Goal: Information Seeking & Learning: Check status

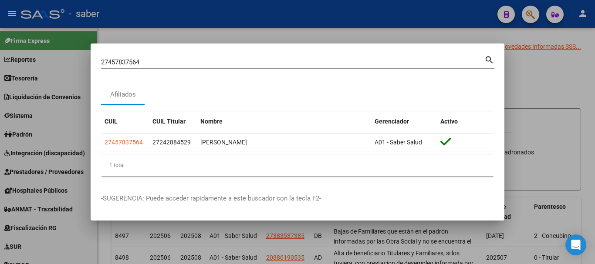
scroll to position [436, 0]
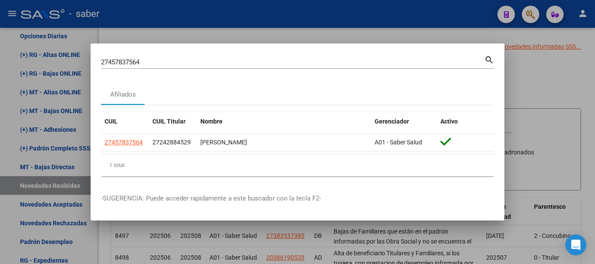
click at [114, 57] on div "27457837564 Buscar (apellido, dni, [PERSON_NAME], [PERSON_NAME], cuit, obra soc…" at bounding box center [292, 62] width 383 height 13
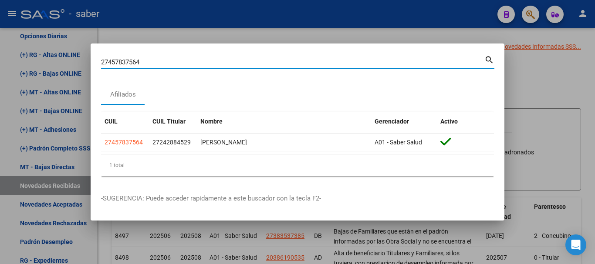
click at [117, 61] on input "27457837564" at bounding box center [292, 62] width 383 height 8
paste input "3217652049"
type input "23217652049"
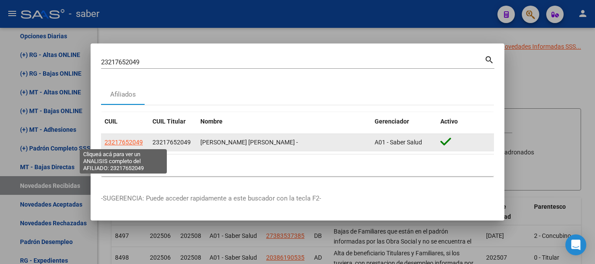
click at [131, 145] on span "23217652049" at bounding box center [124, 142] width 38 height 7
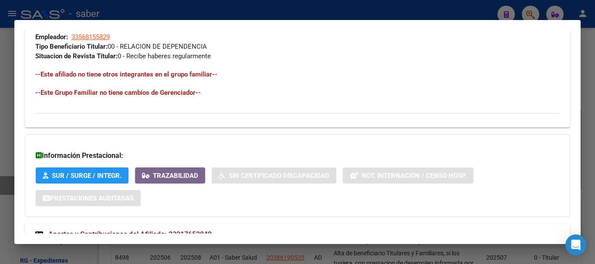
scroll to position [480, 0]
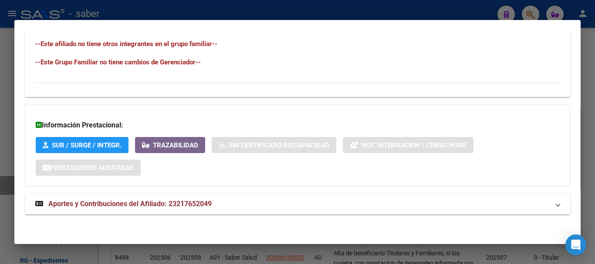
click at [118, 204] on span "Aportes y Contribuciones del Afiliado: 23217652049" at bounding box center [129, 204] width 163 height 8
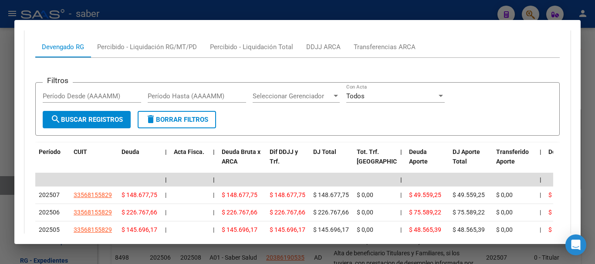
scroll to position [706, 0]
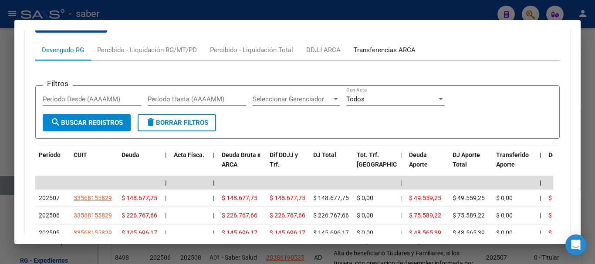
click at [371, 53] on div "Transferencias ARCA" at bounding box center [385, 50] width 62 height 10
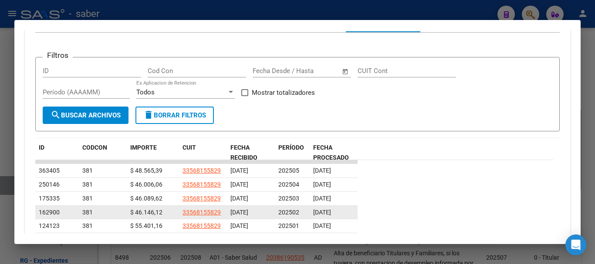
scroll to position [750, 0]
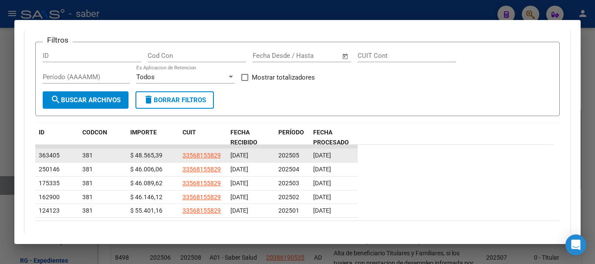
drag, startPoint x: 317, startPoint y: 156, endPoint x: 353, endPoint y: 156, distance: 36.2
click at [353, 156] on div "[DATE]" at bounding box center [333, 156] width 41 height 10
drag, startPoint x: 137, startPoint y: 154, endPoint x: 161, endPoint y: 154, distance: 24.0
click at [161, 154] on span "$ 48.565,39" at bounding box center [146, 155] width 32 height 7
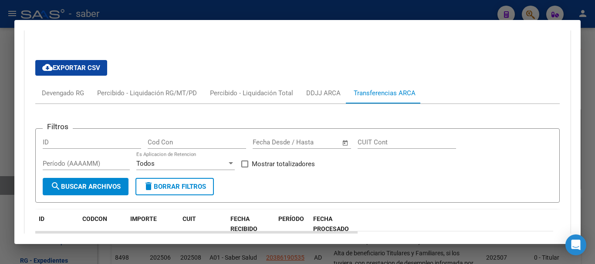
scroll to position [663, 0]
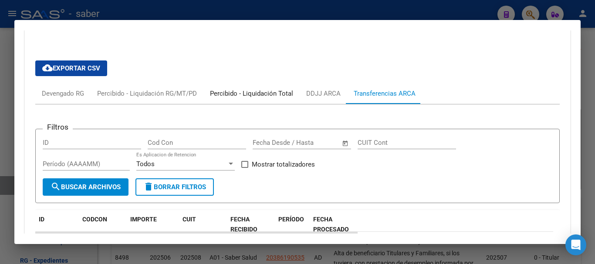
click at [231, 96] on div "Percibido - Liquidación Total" at bounding box center [251, 94] width 83 height 10
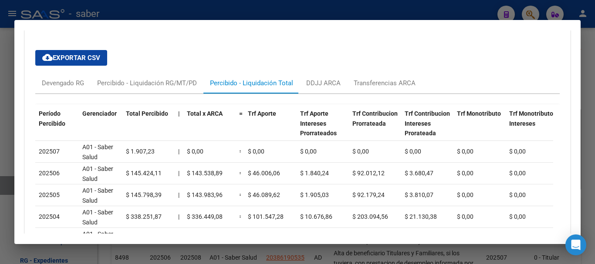
scroll to position [619, 0]
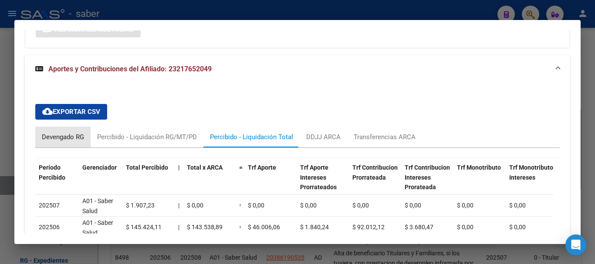
click at [64, 135] on div "Devengado RG" at bounding box center [63, 137] width 42 height 10
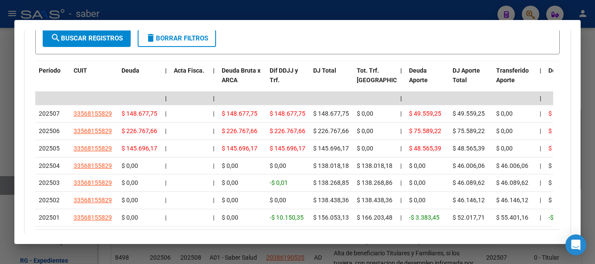
scroll to position [793, 0]
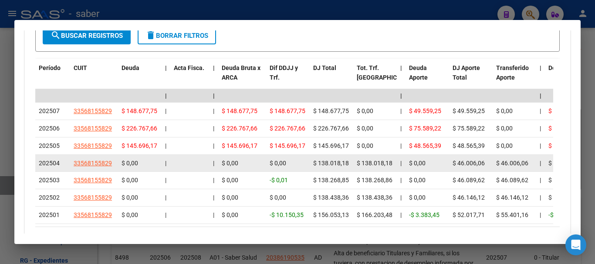
drag, startPoint x: 420, startPoint y: 148, endPoint x: 451, endPoint y: 171, distance: 38.9
click at [451, 171] on datatable-scroller "| | | | | | | | | | | | | 202507 33568155829 $ 148.677,75 | | $ 148.677,75 $ 14…" at bounding box center [294, 156] width 518 height 135
click at [195, 159] on datatable-body-cell at bounding box center [189, 163] width 39 height 17
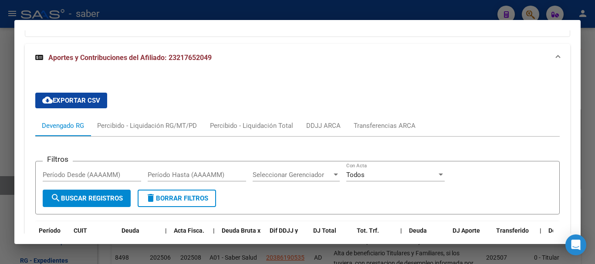
scroll to position [575, 0]
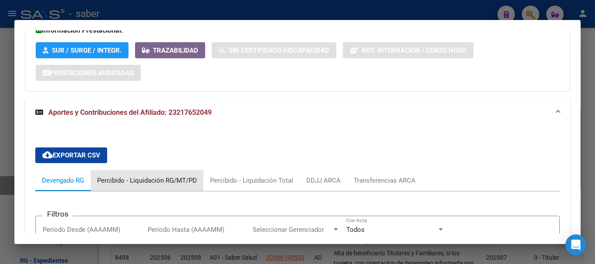
drag, startPoint x: 159, startPoint y: 184, endPoint x: 249, endPoint y: 184, distance: 90.2
click at [161, 184] on div "Percibido - Liquidación RG/MT/PD" at bounding box center [147, 181] width 100 height 10
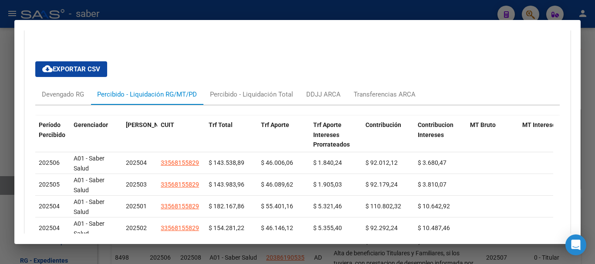
scroll to position [663, 0]
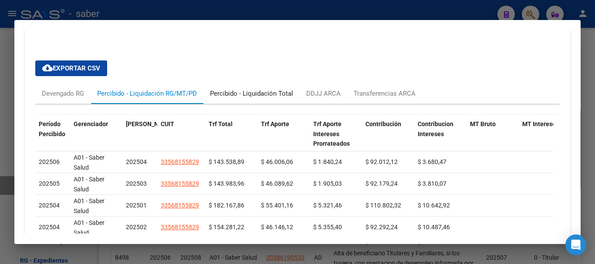
click at [257, 93] on div "Percibido - Liquidación Total" at bounding box center [251, 94] width 83 height 10
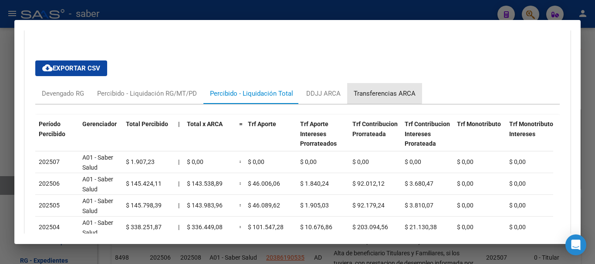
click at [370, 91] on div "Transferencias ARCA" at bounding box center [385, 94] width 62 height 10
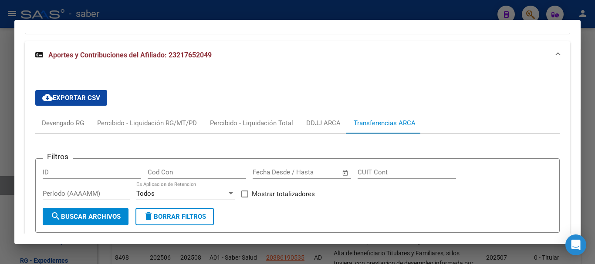
scroll to position [581, 0]
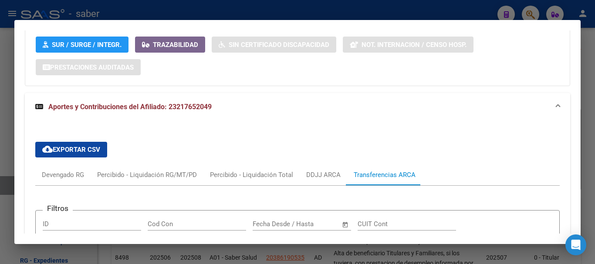
drag, startPoint x: 172, startPoint y: 109, endPoint x: 233, endPoint y: 114, distance: 62.1
click at [233, 114] on mat-expansion-panel-header "Aportes y Contribuciones del Afiliado: 23217652049" at bounding box center [297, 107] width 545 height 28
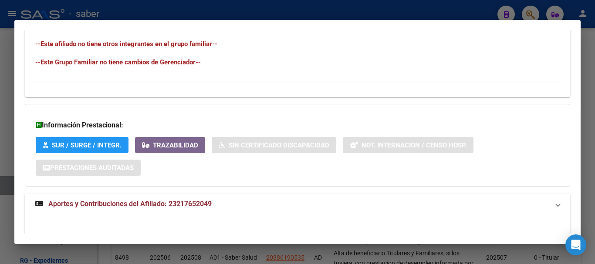
scroll to position [480, 0]
click at [30, 173] on div "Información Prestacional: SUR / SURGE / INTEGR. Trazabilidad Sin Certificado Di…" at bounding box center [297, 145] width 545 height 83
click at [176, 206] on span "Aportes y Contribuciones del Afiliado: 23217652049" at bounding box center [129, 204] width 163 height 8
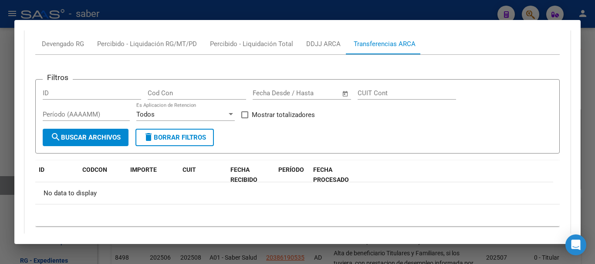
scroll to position [669, 0]
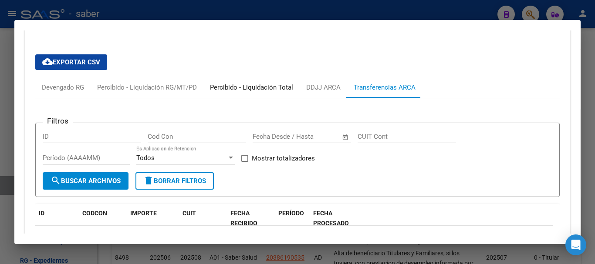
click at [244, 88] on div "Percibido - Liquidación Total" at bounding box center [251, 88] width 83 height 10
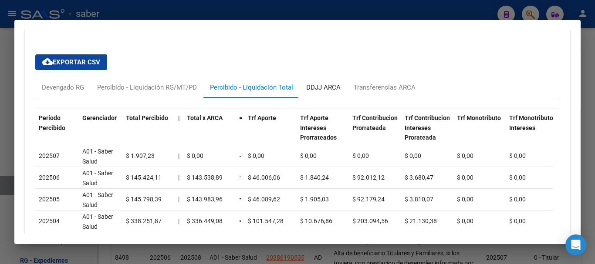
click at [328, 88] on div "DDJJ ARCA" at bounding box center [323, 88] width 34 height 10
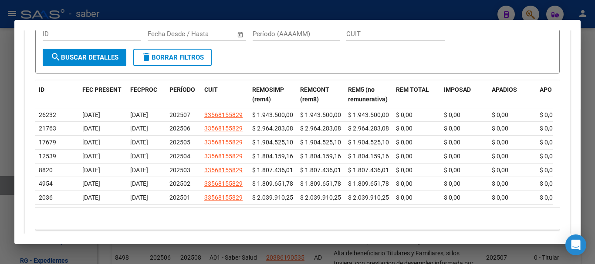
scroll to position [799, 0]
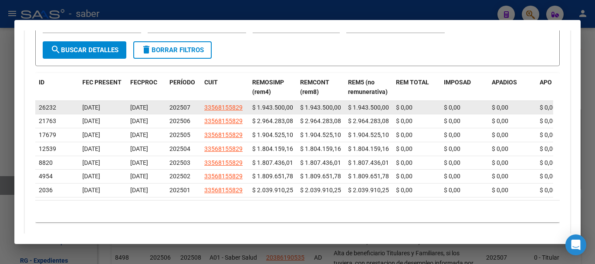
drag, startPoint x: 203, startPoint y: 110, endPoint x: 250, endPoint y: 111, distance: 47.5
copy span "33568155829"
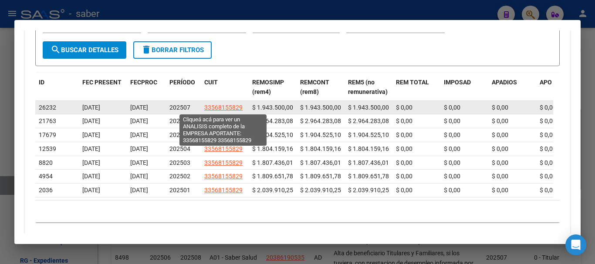
click at [227, 104] on span "33568155829" at bounding box center [223, 107] width 38 height 7
type textarea "33568155829"
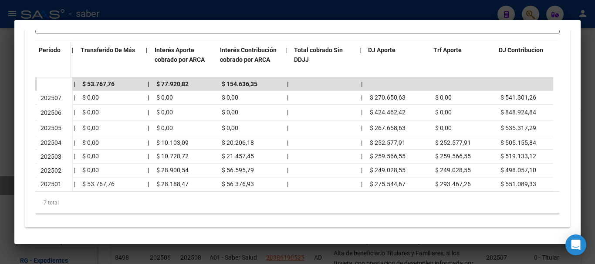
scroll to position [0, 558]
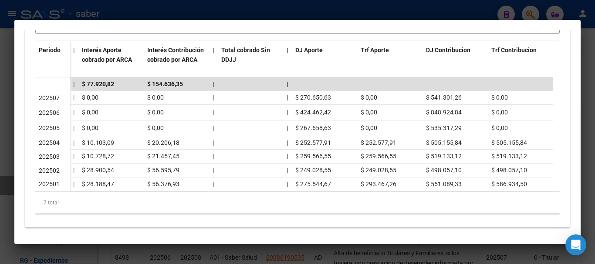
click at [434, 253] on div at bounding box center [297, 132] width 595 height 264
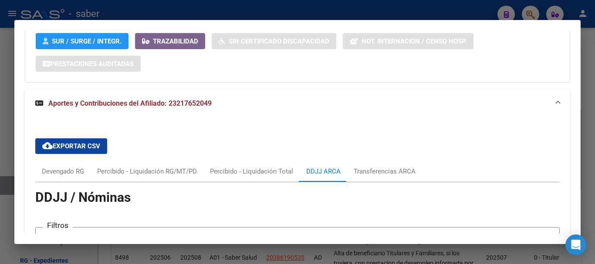
scroll to position [581, 0]
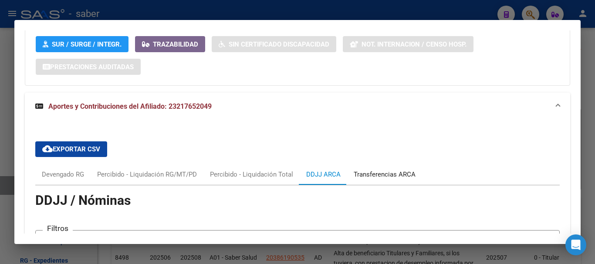
click at [390, 174] on div "Transferencias ARCA" at bounding box center [385, 175] width 62 height 10
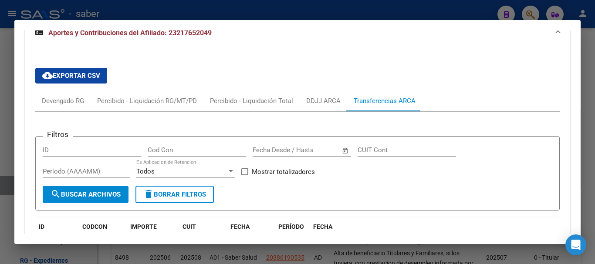
scroll to position [799, 0]
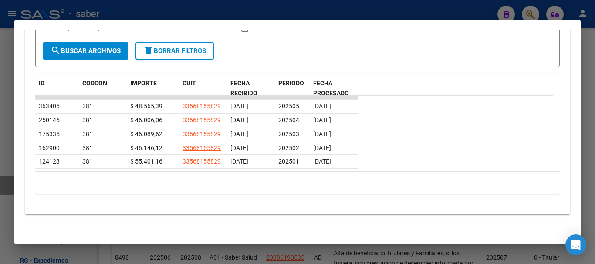
click at [349, 7] on div at bounding box center [297, 132] width 595 height 264
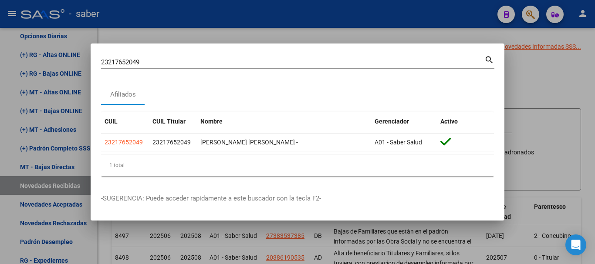
click at [277, 27] on div at bounding box center [297, 132] width 595 height 264
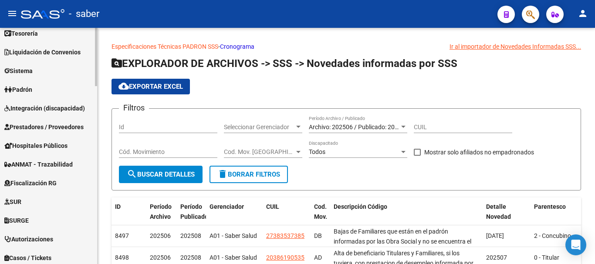
scroll to position [0, 0]
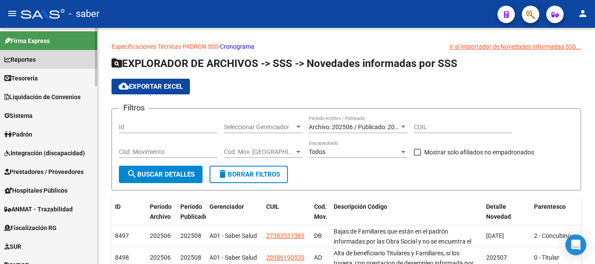
click at [30, 57] on span "Reportes" at bounding box center [19, 60] width 31 height 10
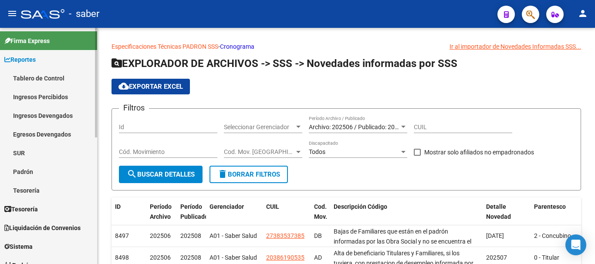
click at [24, 76] on link "Tablero de Control" at bounding box center [48, 78] width 97 height 19
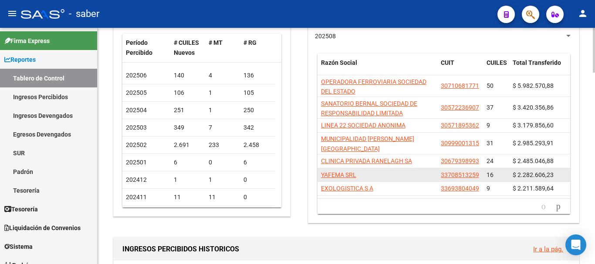
scroll to position [87, 0]
